Goal: Task Accomplishment & Management: Use online tool/utility

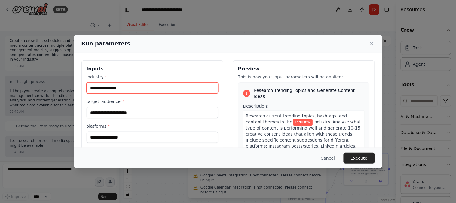
scroll to position [11, 0]
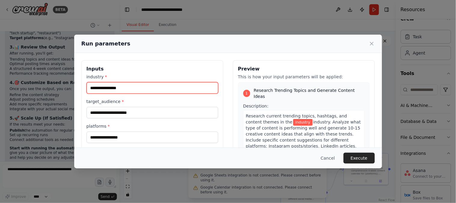
click at [135, 85] on input "industry *" at bounding box center [153, 87] width 132 height 11
paste input "**********"
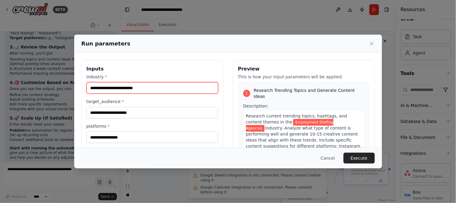
click at [114, 88] on input "**********" at bounding box center [153, 87] width 132 height 11
type input "**********"
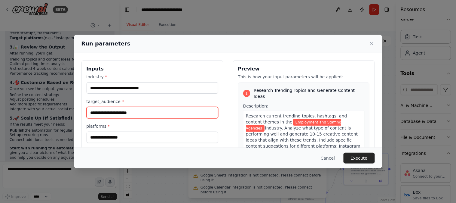
click at [137, 115] on input "target_audience *" at bounding box center [153, 112] width 132 height 11
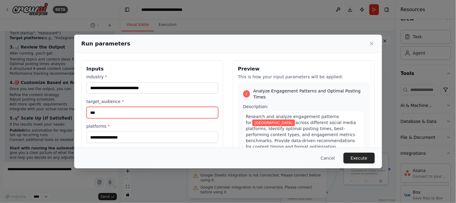
scroll to position [143, 0]
click at [91, 114] on input "***" at bounding box center [153, 112] width 132 height 11
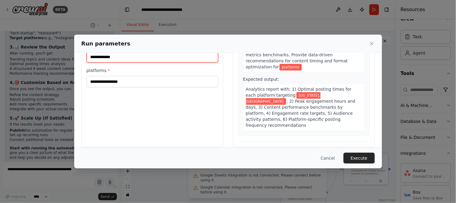
scroll to position [160, 0]
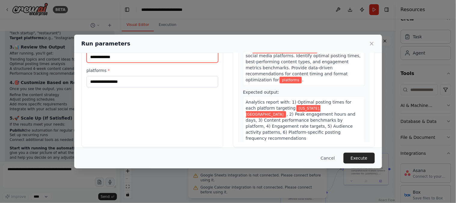
type input "**********"
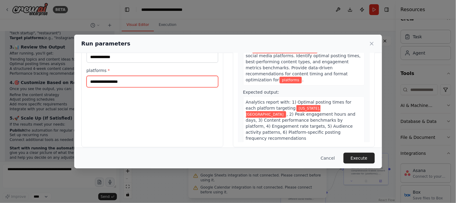
click at [106, 84] on input "platforms *" at bounding box center [153, 81] width 132 height 11
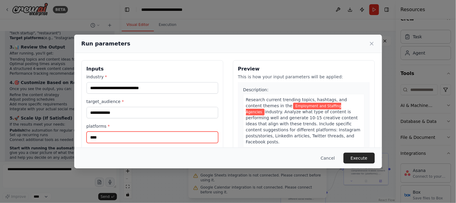
scroll to position [20, 0]
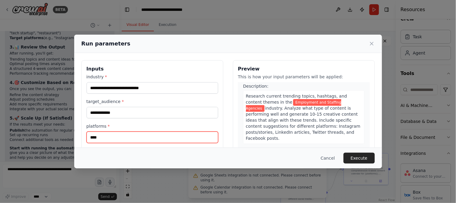
drag, startPoint x: 89, startPoint y: 137, endPoint x: 104, endPoint y: 139, distance: 15.4
click at [104, 139] on input "****" at bounding box center [153, 136] width 132 height 11
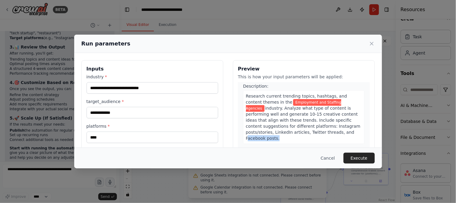
drag, startPoint x: 296, startPoint y: 127, endPoint x: 327, endPoint y: 130, distance: 30.7
click at [324, 126] on span "industry. Analyze what type of content is performing well and generate 10-15 cr…" at bounding box center [303, 122] width 114 height 35
copy span "Facebook posts"
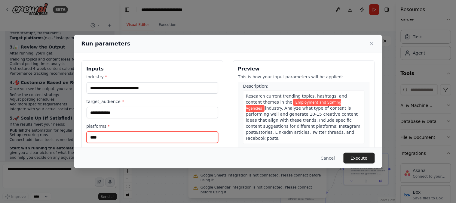
drag, startPoint x: 137, startPoint y: 138, endPoint x: 62, endPoint y: 131, distance: 75.1
click at [77, 136] on div "**********" at bounding box center [228, 131] width 308 height 157
paste input "**********"
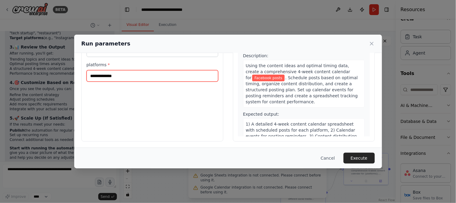
scroll to position [62, 0]
type input "**********"
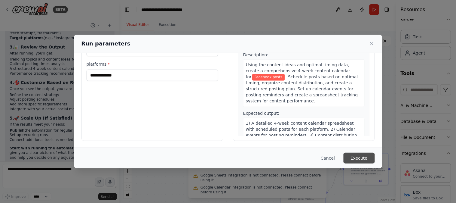
click at [357, 158] on button "Execute" at bounding box center [358, 157] width 31 height 11
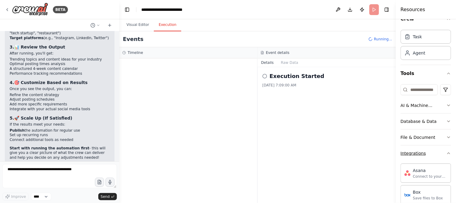
click at [446, 151] on icon "button" at bounding box center [448, 153] width 5 height 5
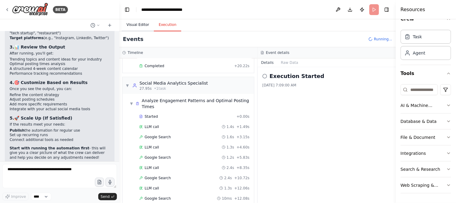
scroll to position [96, 0]
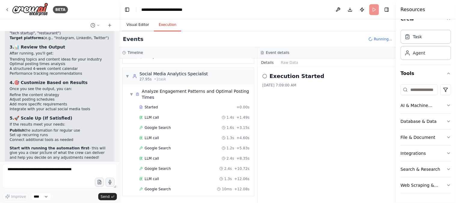
click at [139, 27] on button "Visual Editor" at bounding box center [138, 25] width 32 height 13
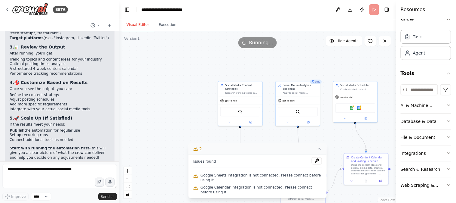
click at [317, 151] on icon at bounding box center [319, 148] width 5 height 5
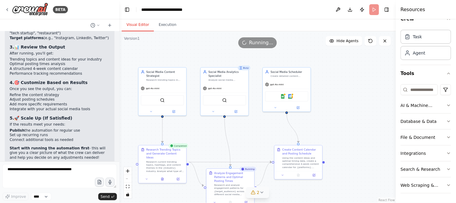
drag, startPoint x: 342, startPoint y: 146, endPoint x: 263, endPoint y: 133, distance: 79.9
click at [261, 133] on div ".deletable-edge-delete-btn { width: 20px; height: 20px; border: 0px solid #ffff…" at bounding box center [257, 116] width 276 height 171
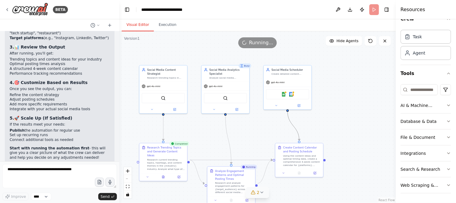
drag, startPoint x: 291, startPoint y: 121, endPoint x: 359, endPoint y: 110, distance: 69.1
click at [359, 110] on div ".deletable-edge-delete-btn { width: 20px; height: 20px; border: 0px solid #ffff…" at bounding box center [257, 116] width 276 height 171
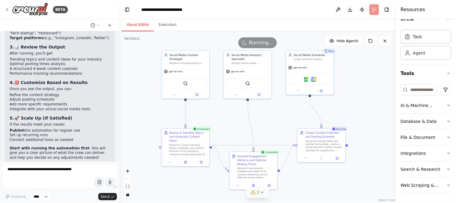
drag, startPoint x: 347, startPoint y: 136, endPoint x: 369, endPoint y: 121, distance: 26.4
click at [369, 121] on div ".deletable-edge-delete-btn { width: 20px; height: 20px; border: 0px solid #ffff…" at bounding box center [257, 116] width 276 height 171
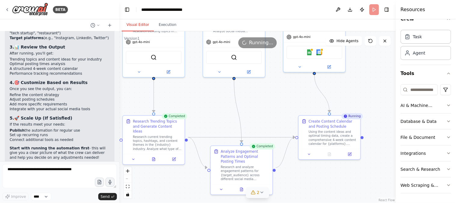
drag, startPoint x: 355, startPoint y: 113, endPoint x: 377, endPoint y: 98, distance: 27.0
click at [377, 98] on div ".deletable-edge-delete-btn { width: 20px; height: 20px; border: 0px solid #ffff…" at bounding box center [257, 116] width 276 height 171
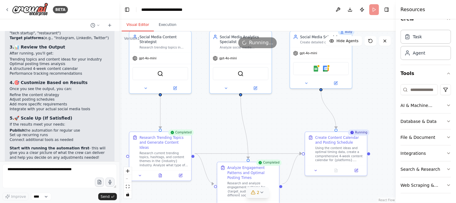
drag, startPoint x: 219, startPoint y: 112, endPoint x: 221, endPoint y: 131, distance: 18.7
click at [221, 131] on div ".deletable-edge-delete-btn { width: 20px; height: 20px; border: 0px solid #ffff…" at bounding box center [257, 116] width 276 height 171
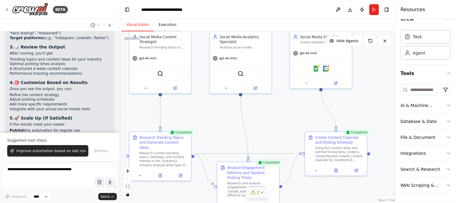
click at [167, 25] on button "Execution" at bounding box center [167, 25] width 27 height 13
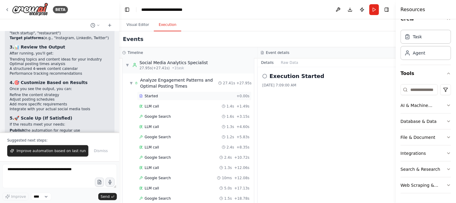
scroll to position [0, 0]
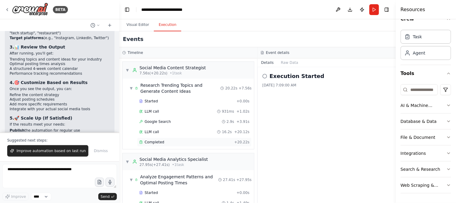
click at [161, 139] on div "Completed + 20.22s" at bounding box center [194, 141] width 114 height 9
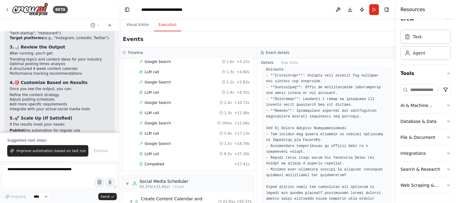
scroll to position [167, 0]
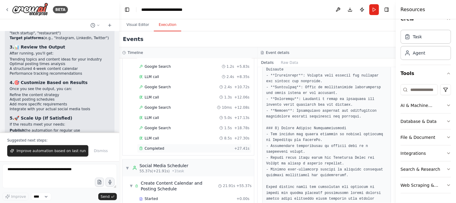
click at [172, 151] on div "Completed" at bounding box center [185, 148] width 93 height 5
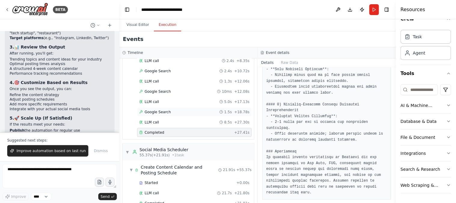
scroll to position [199, 0]
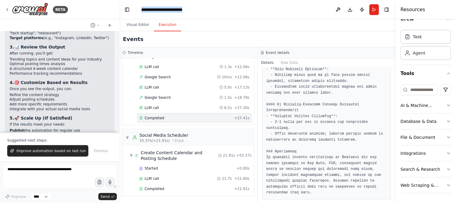
drag, startPoint x: 203, startPoint y: 11, endPoint x: 140, endPoint y: 9, distance: 62.8
click at [140, 9] on header "**********" at bounding box center [257, 9] width 276 height 19
copy div "**********"
click at [220, 9] on header "**********" at bounding box center [257, 9] width 276 height 19
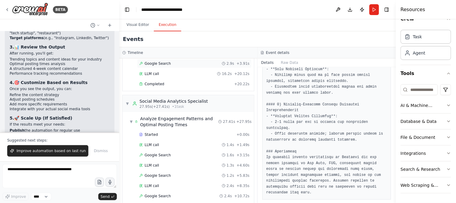
scroll to position [0, 0]
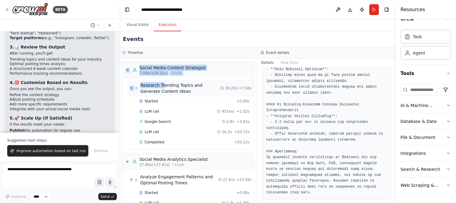
drag, startPoint x: 121, startPoint y: 71, endPoint x: 163, endPoint y: 84, distance: 44.0
click at [163, 84] on div "▼ Social Media Content Strategist 7.56s (+20.22s) • 1 task ▼ Research Trending …" at bounding box center [188, 130] width 138 height 144
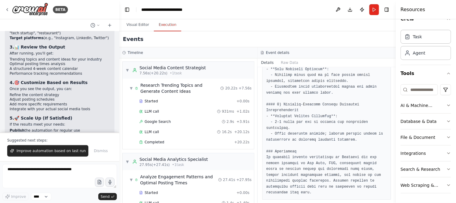
click at [209, 36] on div "Events" at bounding box center [257, 39] width 276 height 16
drag, startPoint x: 124, startPoint y: 83, endPoint x: 172, endPoint y: 90, distance: 48.1
click at [172, 90] on div "▼ Research Trending Topics and Generate Content Ideas 20.22s + 7.56s Started + …" at bounding box center [188, 113] width 131 height 70
copy div "▼ Research Trending Topics and Generate Content Ideas"
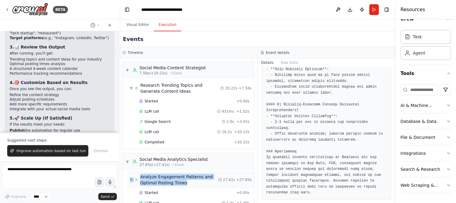
drag, startPoint x: 123, startPoint y: 176, endPoint x: 188, endPoint y: 187, distance: 65.2
copy div "▼ Analyze Engagement Patterns and Optimal Posting Times"
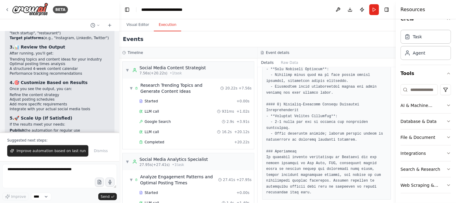
click at [195, 39] on div "Events" at bounding box center [257, 39] width 276 height 16
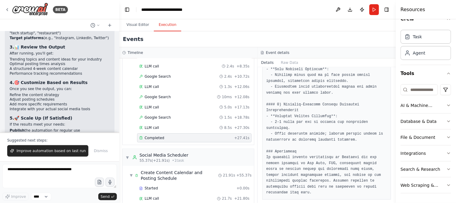
scroll to position [199, 0]
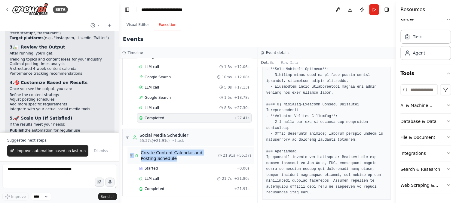
drag, startPoint x: 124, startPoint y: 152, endPoint x: 160, endPoint y: 160, distance: 36.9
click at [160, 160] on div "▼ Create Content Calendar and Posting Schedule 21.91s + 55.37s Started + 0.00s …" at bounding box center [188, 171] width 131 height 50
copy div "▼ Create Content Calendar and Posting Schedule"
click at [219, 8] on header "**********" at bounding box center [257, 9] width 276 height 19
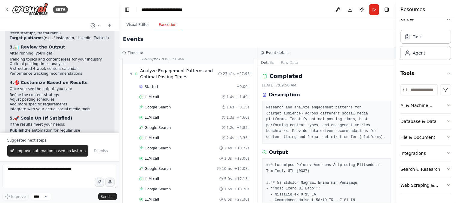
scroll to position [0, 0]
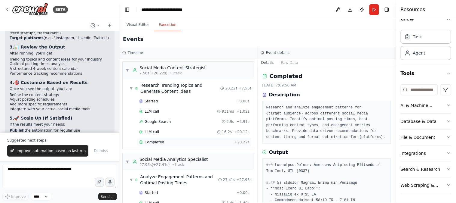
click at [185, 142] on div "Completed" at bounding box center [185, 141] width 93 height 5
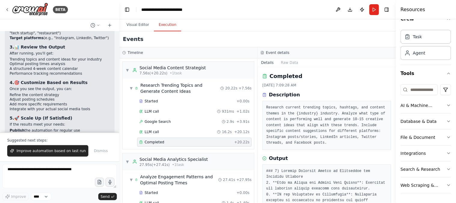
scroll to position [56, 0]
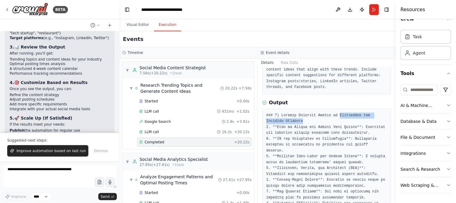
drag, startPoint x: 334, startPoint y: 115, endPoint x: 335, endPoint y: 120, distance: 4.6
copy pre "Employment and Staffing Agencies"
click at [319, 105] on div "Output" at bounding box center [326, 102] width 129 height 7
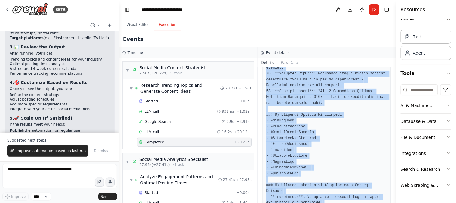
scroll to position [599, 0]
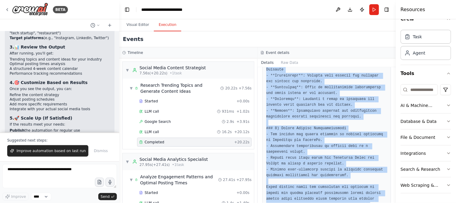
drag, startPoint x: 263, startPoint y: 95, endPoint x: 356, endPoint y: 188, distance: 131.5
click at [356, 188] on div "Completed [DATE] 7:09:28 AM Description Research current trending topics, hasht…" at bounding box center [327, 135] width 138 height 136
copy div "Description Research current trending topics, hashtags, and content themes in t…"
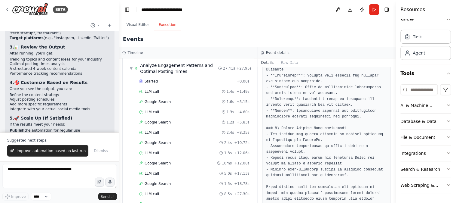
scroll to position [167, 0]
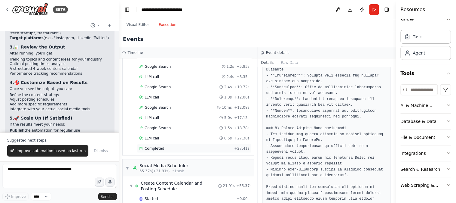
click at [145, 148] on span "Completed" at bounding box center [155, 148] width 20 height 5
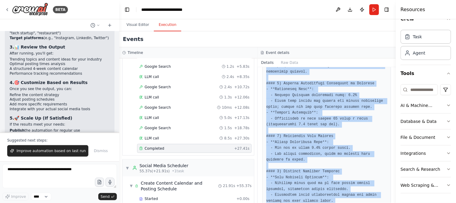
scroll to position [301, 0]
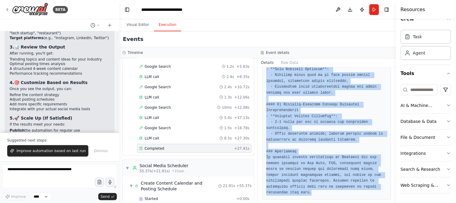
drag, startPoint x: 267, startPoint y: 93, endPoint x: 368, endPoint y: 215, distance: 157.7
click at [368, 202] on html "BETA Create a crew that schedules and publishes social media content across mul…" at bounding box center [228, 101] width 456 height 203
copy div "Description Research and analyze engagement patterns for {target_audience} acro…"
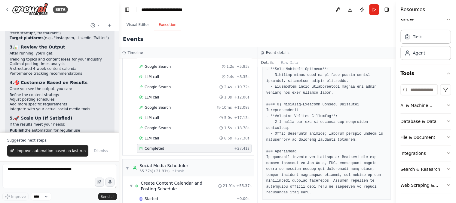
click at [185, 38] on div "Events" at bounding box center [257, 39] width 276 height 16
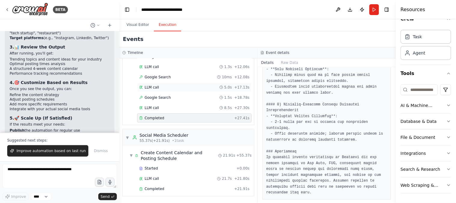
scroll to position [199, 0]
click at [163, 190] on div "Completed" at bounding box center [185, 188] width 93 height 5
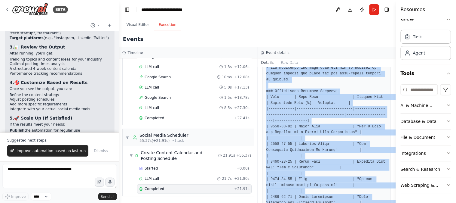
scroll to position [581, 0]
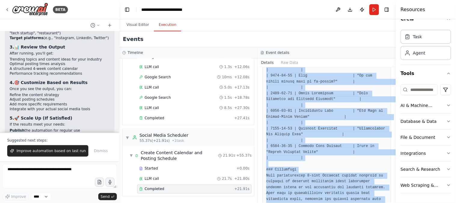
drag, startPoint x: 270, startPoint y: 93, endPoint x: 340, endPoint y: 186, distance: 117.0
click at [340, 186] on div "Completed [DATE] 7:10:17 AM Description Using the content ideas and optimal tim…" at bounding box center [327, 135] width 138 height 136
copy div "Description Using the content ideas and optimal timing data, create a comprehen…"
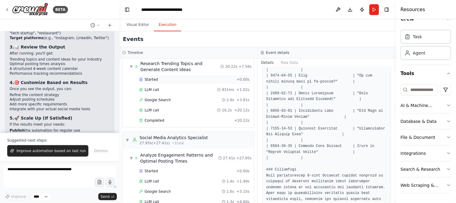
scroll to position [0, 0]
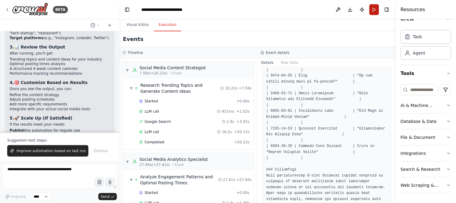
click at [371, 11] on button "Run" at bounding box center [374, 9] width 10 height 11
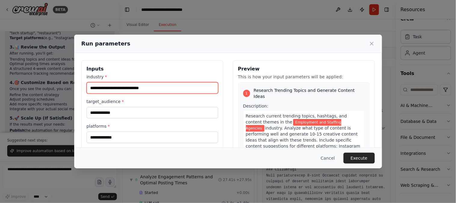
click at [175, 86] on input "**********" at bounding box center [153, 87] width 132 height 11
click at [178, 87] on input "**********" at bounding box center [153, 87] width 132 height 11
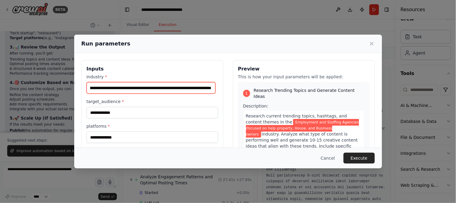
scroll to position [0, 47]
click at [139, 90] on input "**********" at bounding box center [151, 87] width 129 height 11
click at [199, 89] on input "**********" at bounding box center [151, 87] width 129 height 11
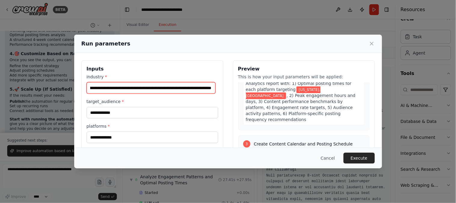
scroll to position [301, 0]
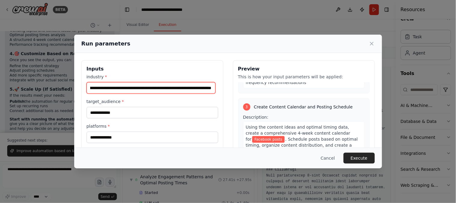
click at [92, 88] on input "**********" at bounding box center [151, 87] width 129 height 11
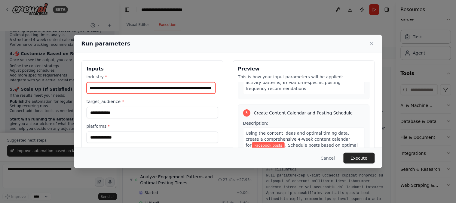
scroll to position [79, 0]
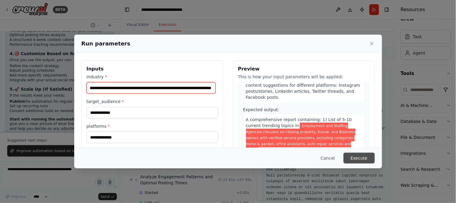
type input "**********"
click at [362, 157] on button "Execute" at bounding box center [358, 157] width 31 height 11
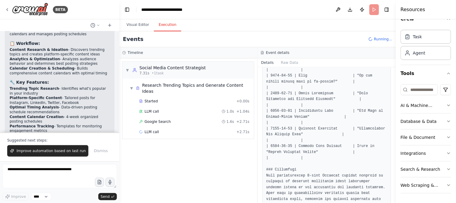
scroll to position [650, 0]
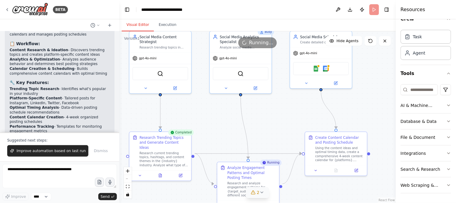
click at [140, 27] on button "Visual Editor" at bounding box center [138, 25] width 32 height 13
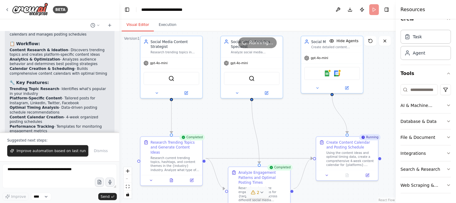
drag, startPoint x: 239, startPoint y: 148, endPoint x: 250, endPoint y: 153, distance: 12.1
click at [250, 153] on div ".deletable-edge-delete-btn { width: 20px; height: 20px; border: 0px solid #ffff…" at bounding box center [257, 116] width 276 height 171
click at [446, 104] on icon "button" at bounding box center [448, 105] width 5 height 5
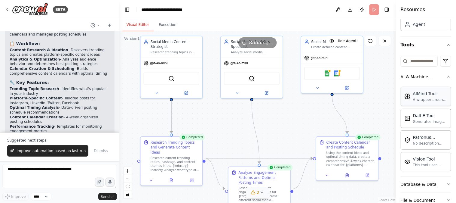
scroll to position [56, 0]
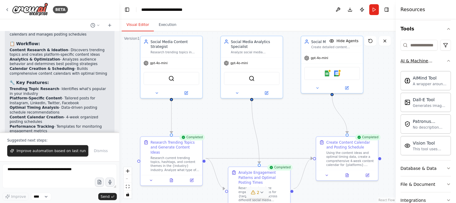
click at [446, 58] on icon "button" at bounding box center [448, 60] width 5 height 5
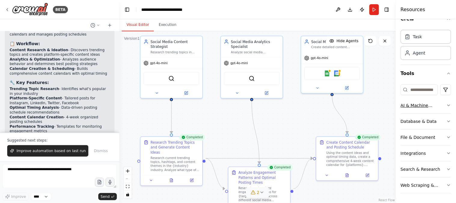
scroll to position [11, 0]
click at [169, 24] on button "Execution" at bounding box center [167, 25] width 27 height 13
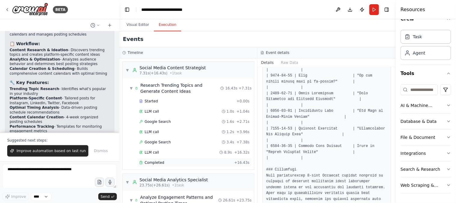
click at [181, 158] on div "Completed + 16.43s" at bounding box center [194, 162] width 114 height 9
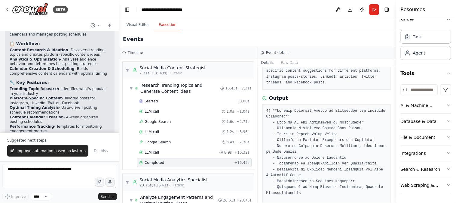
scroll to position [0, 0]
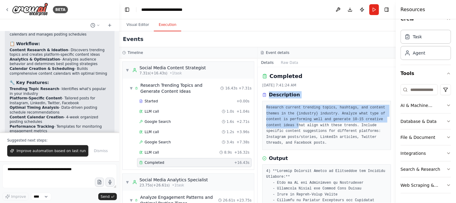
drag, startPoint x: 267, startPoint y: 94, endPoint x: 295, endPoint y: 127, distance: 42.6
click at [295, 127] on div "Description Research current trending topics, hashtags, and content themes in t…" at bounding box center [326, 120] width 129 height 59
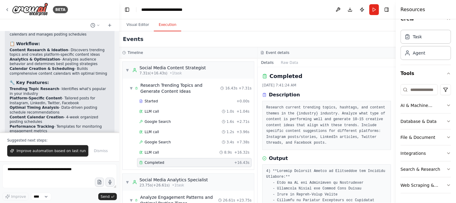
click at [329, 82] on div "Completed [DATE] 7:41:24 AM Description Research current trending topics, hasht…" at bounding box center [326, 111] width 129 height 78
click at [289, 62] on button "Raw Data" at bounding box center [289, 62] width 25 height 8
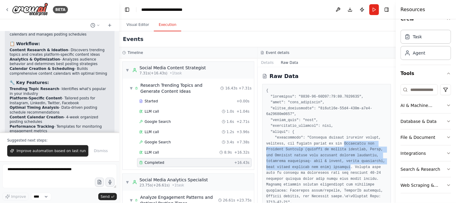
drag, startPoint x: 338, startPoint y: 144, endPoint x: 319, endPoint y: 166, distance: 28.8
copy pre "Employment and Staffing Agencies (focused on helping property, House, and Busin…"
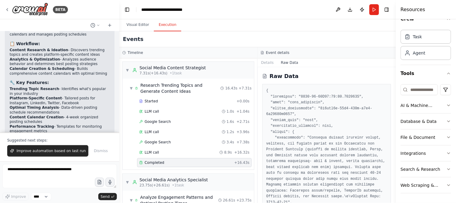
click at [266, 62] on button "Details" at bounding box center [268, 62] width 20 height 8
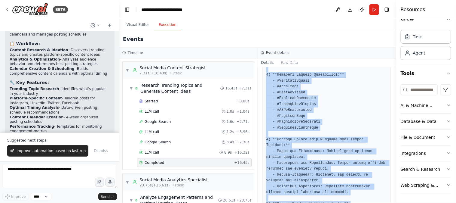
scroll to position [412, 0]
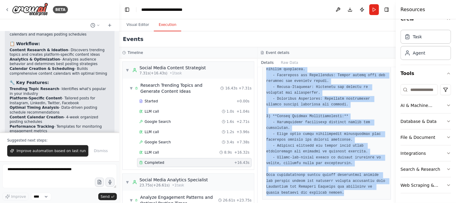
drag, startPoint x: 270, startPoint y: 94, endPoint x: 355, endPoint y: 185, distance: 124.8
click at [355, 185] on div "Completed [DATE] 7:41:24 AM Description Research current trending topics, hasht…" at bounding box center [327, 135] width 138 height 136
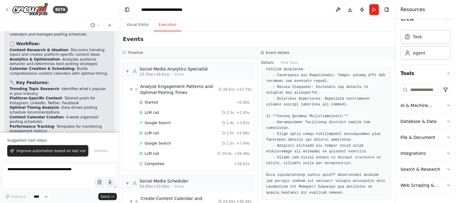
scroll to position [111, 0]
click at [184, 162] on div "Completed" at bounding box center [185, 162] width 93 height 5
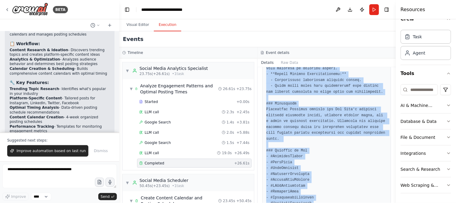
scroll to position [476, 0]
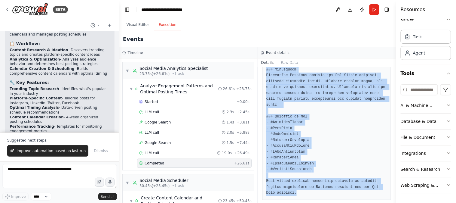
drag, startPoint x: 268, startPoint y: 93, endPoint x: 346, endPoint y: 187, distance: 122.5
click at [346, 187] on div "Completed [DATE] 7:41:51 AM Description Research and analyze engagement pattern…" at bounding box center [327, 135] width 138 height 136
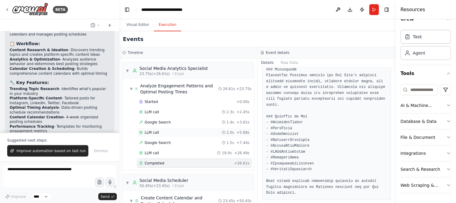
scroll to position [157, 0]
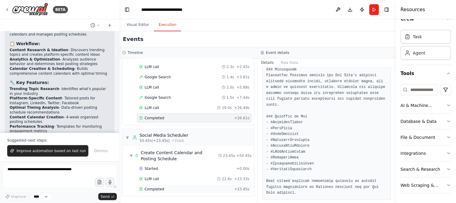
click at [201, 187] on div "Completed" at bounding box center [185, 188] width 93 height 5
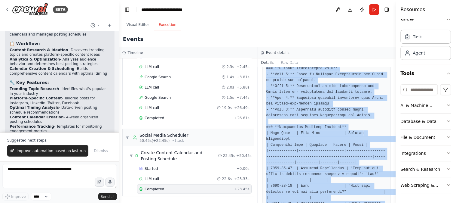
scroll to position [629, 0]
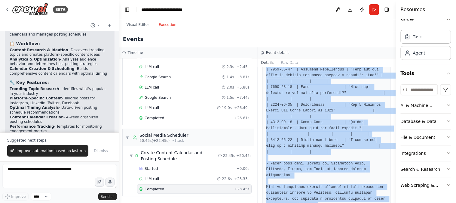
drag, startPoint x: 269, startPoint y: 95, endPoint x: 379, endPoint y: 212, distance: 160.7
click at [379, 202] on html "BETA Create a crew that schedules and publishes social media content across mul…" at bounding box center [228, 101] width 456 height 203
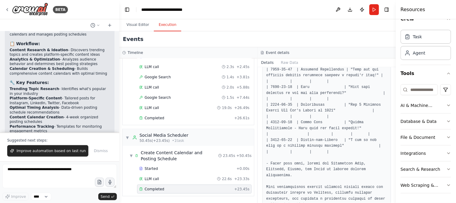
click at [212, 11] on header "**********" at bounding box center [257, 9] width 276 height 19
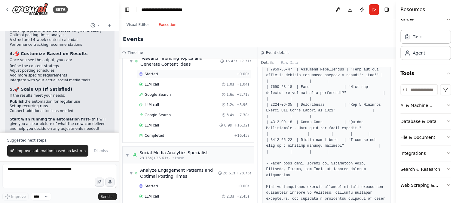
scroll to position [0, 0]
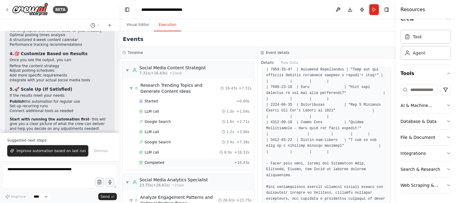
click at [189, 162] on div "Completed" at bounding box center [185, 162] width 93 height 5
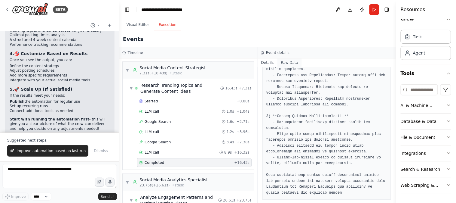
click at [290, 60] on button "Raw Data" at bounding box center [289, 62] width 25 height 8
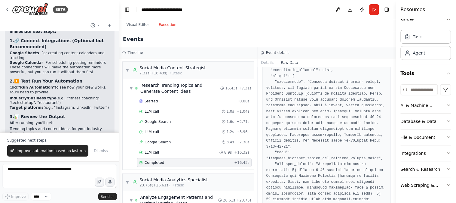
scroll to position [872, 0]
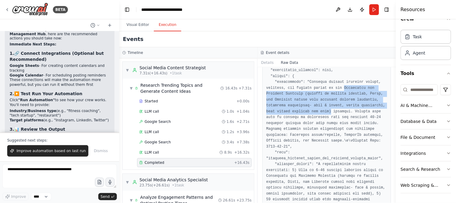
drag, startPoint x: 338, startPoint y: 88, endPoint x: 300, endPoint y: 111, distance: 44.4
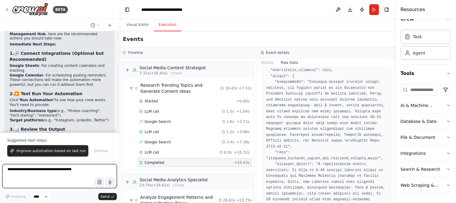
click at [36, 172] on textarea at bounding box center [59, 176] width 114 height 24
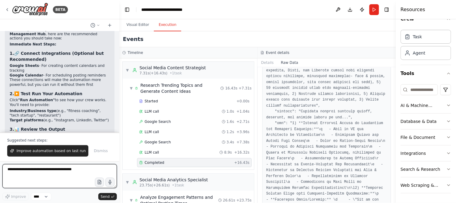
scroll to position [223, 0]
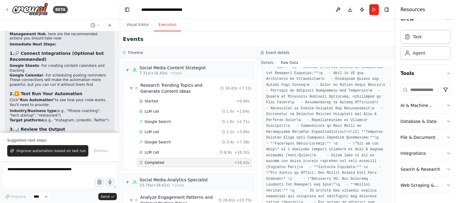
click at [266, 64] on button "Details" at bounding box center [268, 62] width 20 height 8
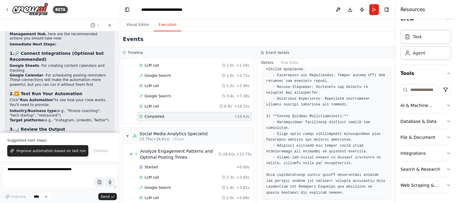
scroll to position [101, 0]
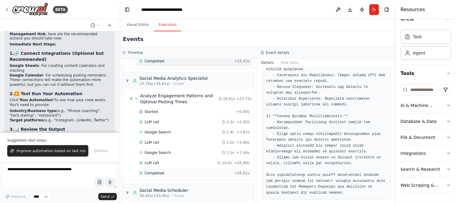
click at [171, 173] on div "Completed" at bounding box center [185, 172] width 93 height 5
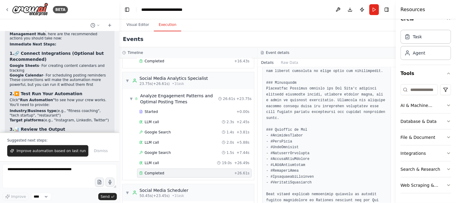
scroll to position [476, 0]
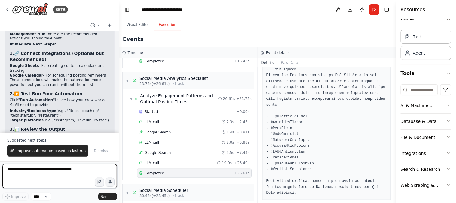
click at [34, 173] on textarea at bounding box center [59, 176] width 114 height 24
